Goal: Information Seeking & Learning: Learn about a topic

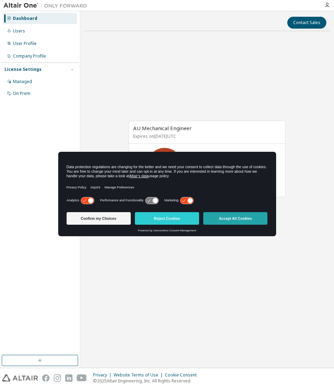
click at [248, 221] on button "Accept All Cookies" at bounding box center [235, 218] width 64 height 13
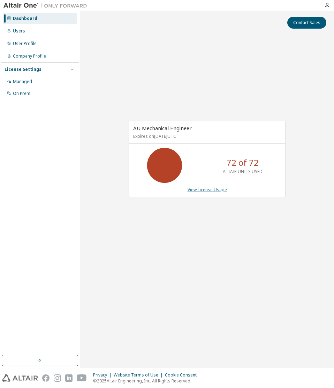
click at [213, 190] on link "View License Usage" at bounding box center [207, 189] width 39 height 6
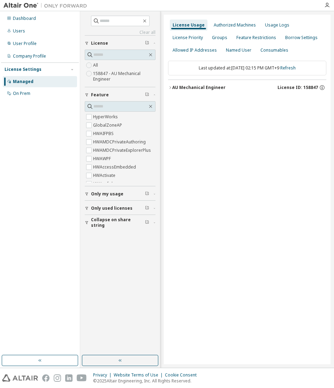
click at [198, 90] on div "AU Mechanical Engineer" at bounding box center [198, 88] width 53 height 6
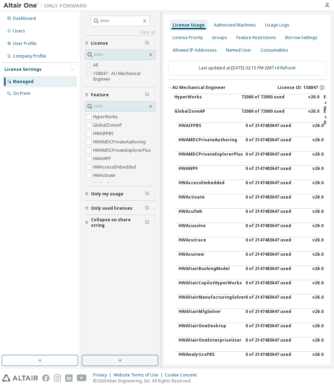
click at [197, 87] on div "AU Mechanical Engineer" at bounding box center [198, 88] width 53 height 6
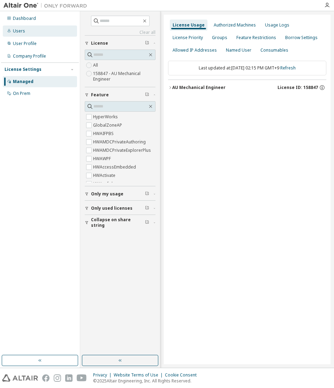
click at [35, 35] on div "Users" at bounding box center [40, 30] width 74 height 11
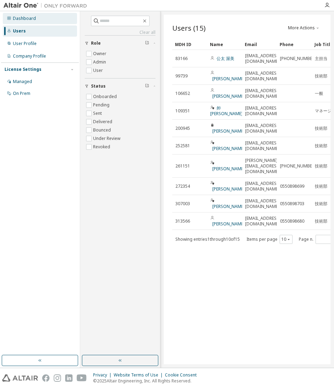
click at [28, 19] on div "Dashboard" at bounding box center [24, 19] width 23 height 6
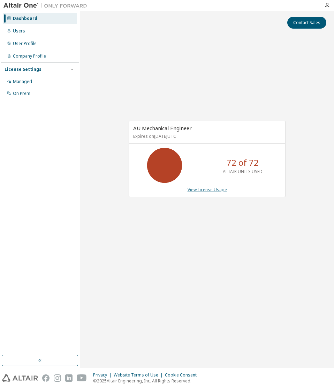
click at [219, 188] on link "View License Usage" at bounding box center [207, 189] width 39 height 6
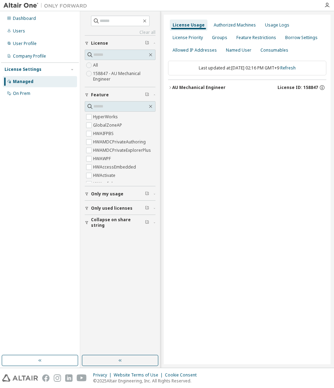
click at [203, 89] on div "AU Mechanical Engineer" at bounding box center [198, 88] width 53 height 6
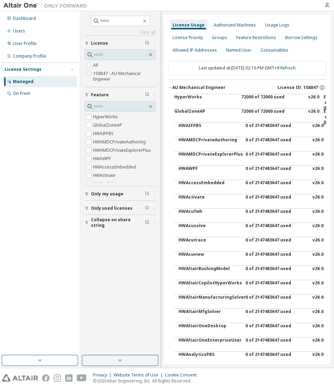
click at [207, 104] on div "HyperWorks" at bounding box center [205, 102] width 63 height 17
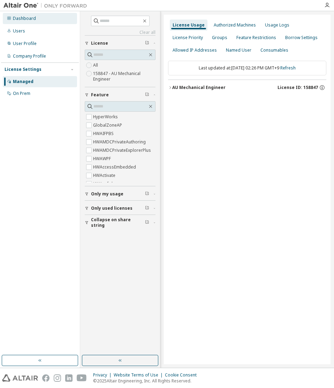
click at [33, 13] on div "Dashboard" at bounding box center [40, 18] width 74 height 11
